Goal: Navigation & Orientation: Understand site structure

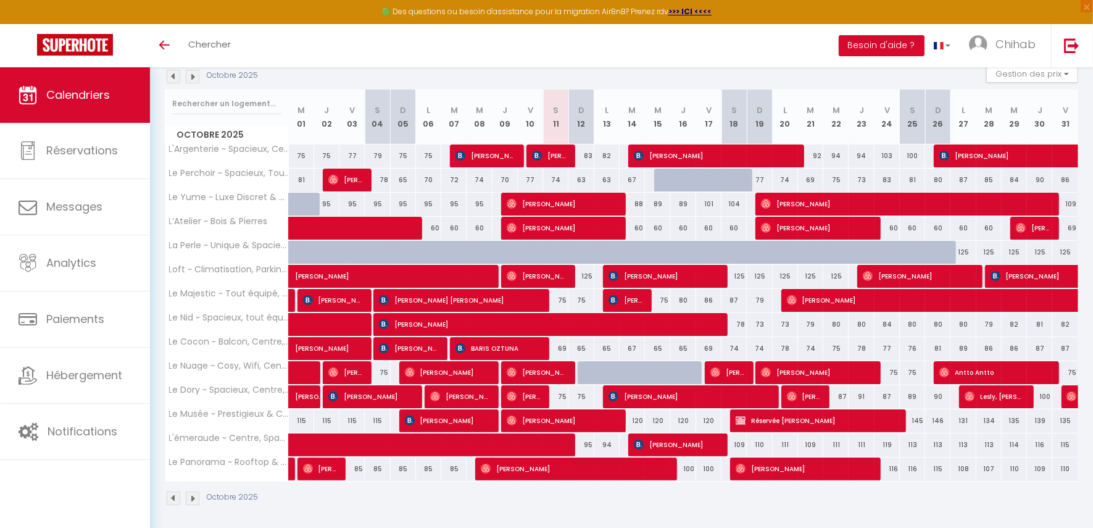
scroll to position [138, 0]
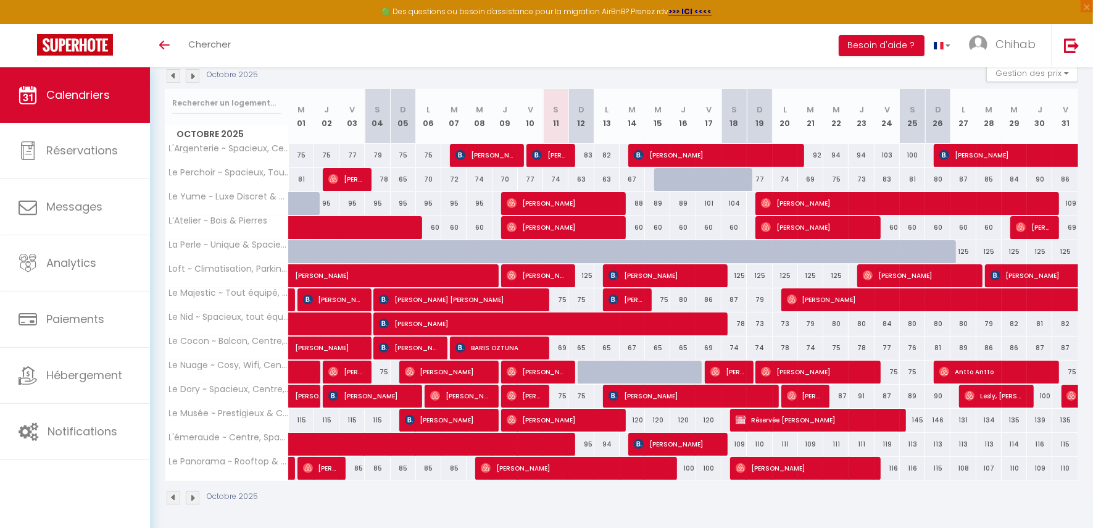
click at [177, 81] on img at bounding box center [174, 76] width 14 height 14
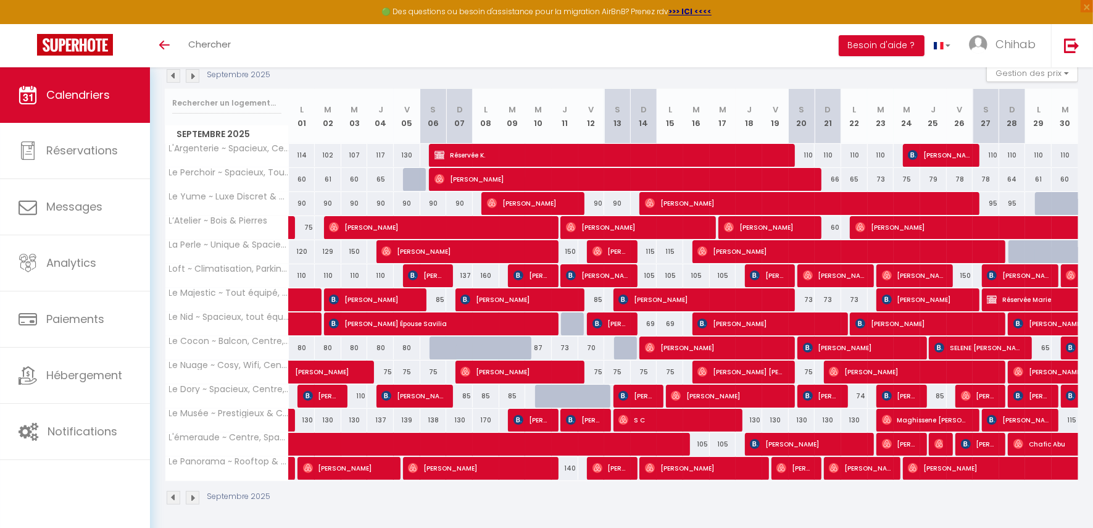
click at [175, 79] on img at bounding box center [174, 76] width 14 height 14
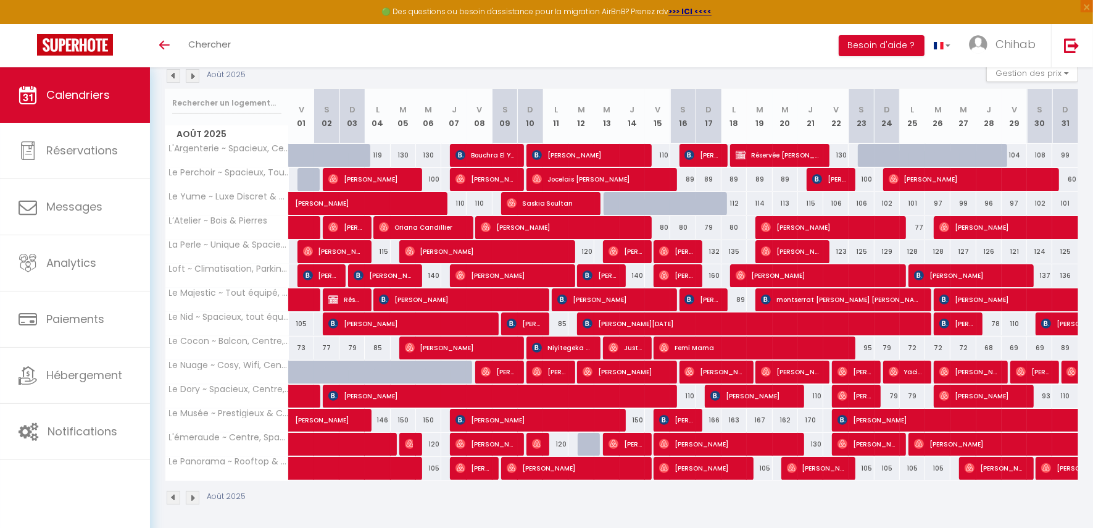
click at [192, 73] on img at bounding box center [193, 76] width 14 height 14
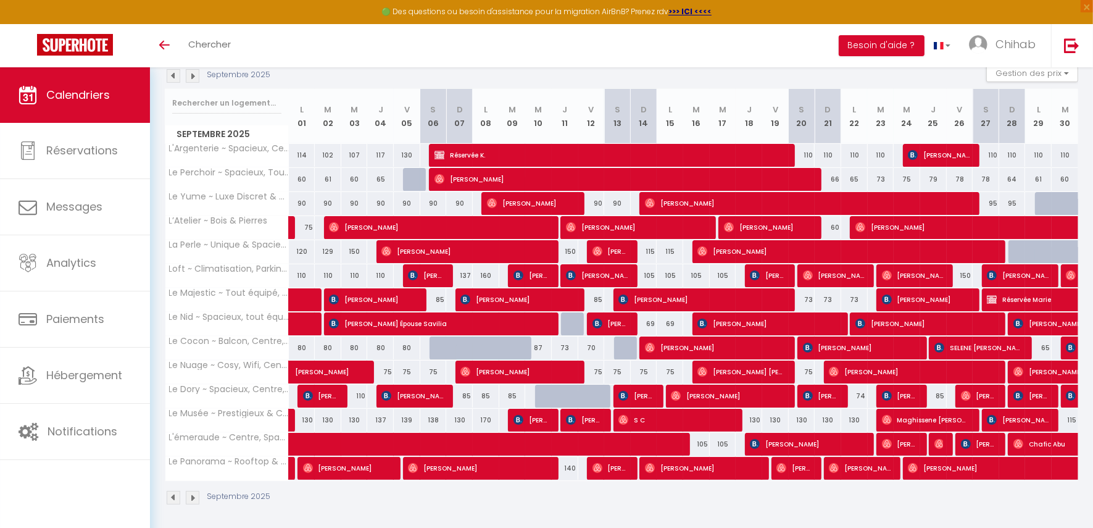
click at [192, 73] on img at bounding box center [193, 76] width 14 height 14
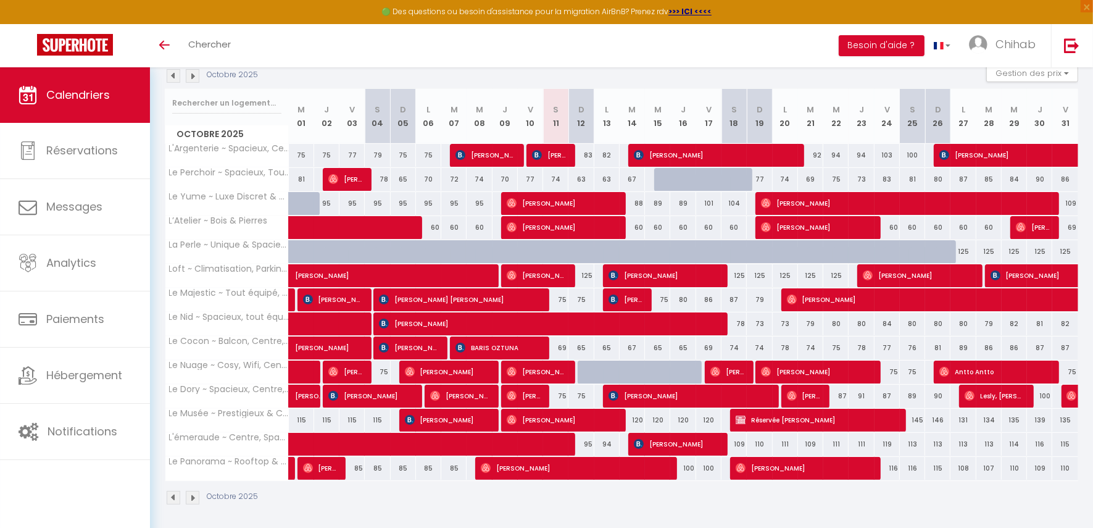
click at [196, 78] on img at bounding box center [193, 76] width 14 height 14
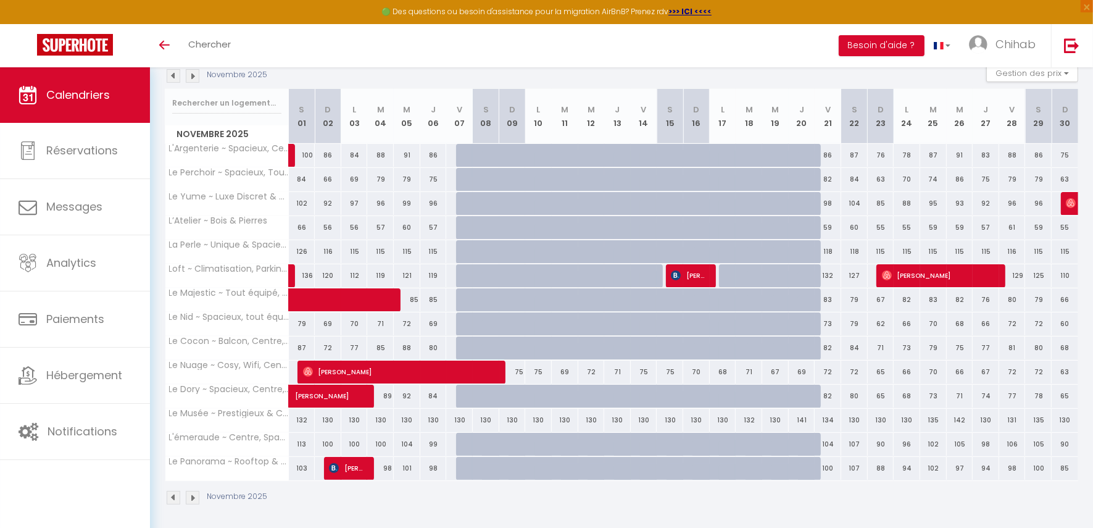
click at [172, 73] on img at bounding box center [174, 76] width 14 height 14
